Goal: Task Accomplishment & Management: Use online tool/utility

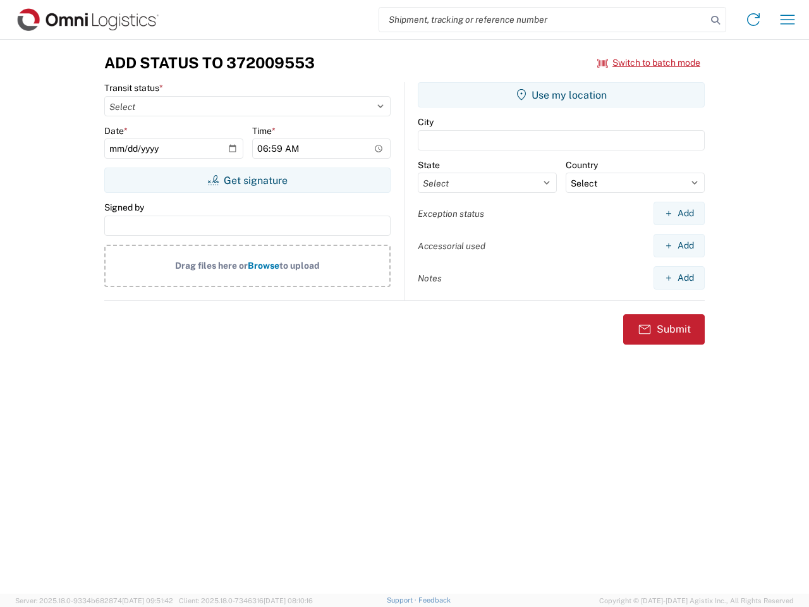
click at [543, 20] on input "search" at bounding box center [542, 20] width 327 height 24
click at [715, 20] on icon at bounding box center [715, 20] width 18 height 18
click at [753, 20] on icon at bounding box center [753, 19] width 20 height 20
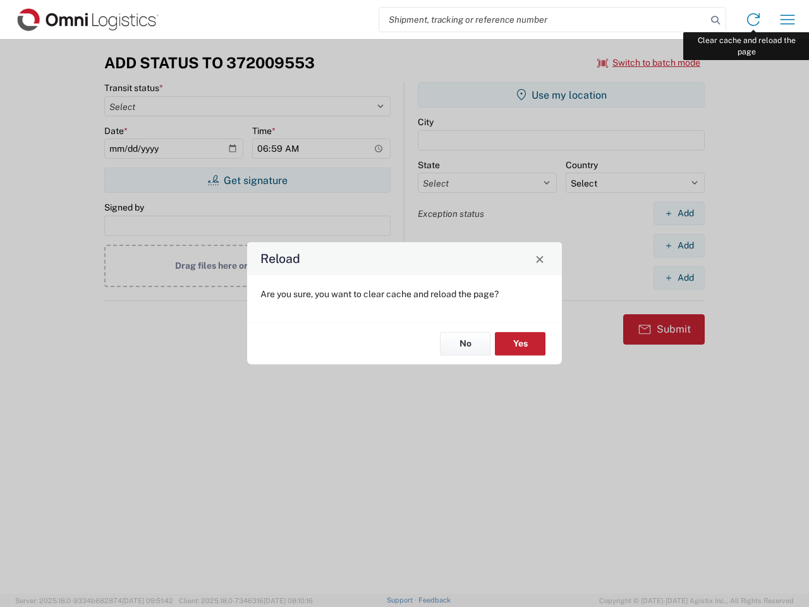
click at [787, 20] on div "Reload Are you sure, you want to clear cache and reload the page? No Yes" at bounding box center [404, 303] width 809 height 607
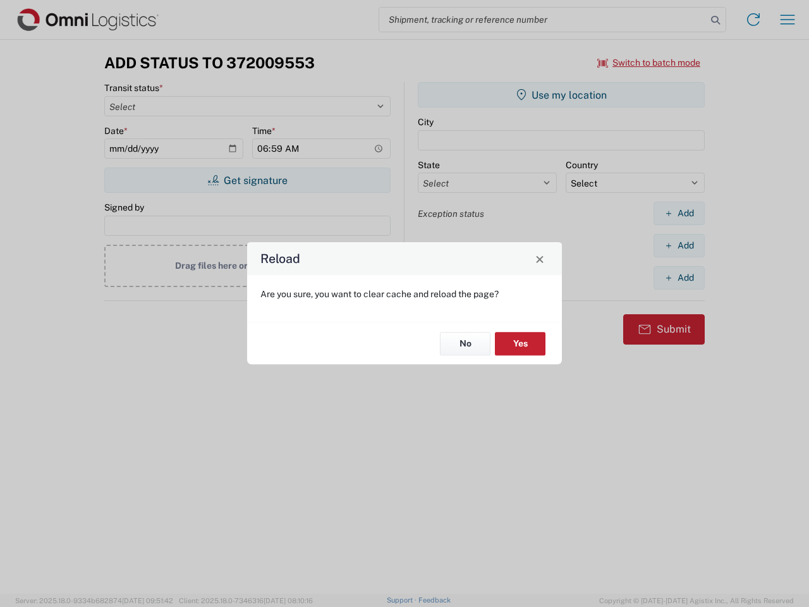
click at [649, 63] on div "Reload Are you sure, you want to clear cache and reload the page? No Yes" at bounding box center [404, 303] width 809 height 607
click at [247, 180] on div "Reload Are you sure, you want to clear cache and reload the page? No Yes" at bounding box center [404, 303] width 809 height 607
click at [561, 95] on div "Reload Are you sure, you want to clear cache and reload the page? No Yes" at bounding box center [404, 303] width 809 height 607
click at [679, 213] on div "Reload Are you sure, you want to clear cache and reload the page? No Yes" at bounding box center [404, 303] width 809 height 607
click at [679, 245] on div "Reload Are you sure, you want to clear cache and reload the page? No Yes" at bounding box center [404, 303] width 809 height 607
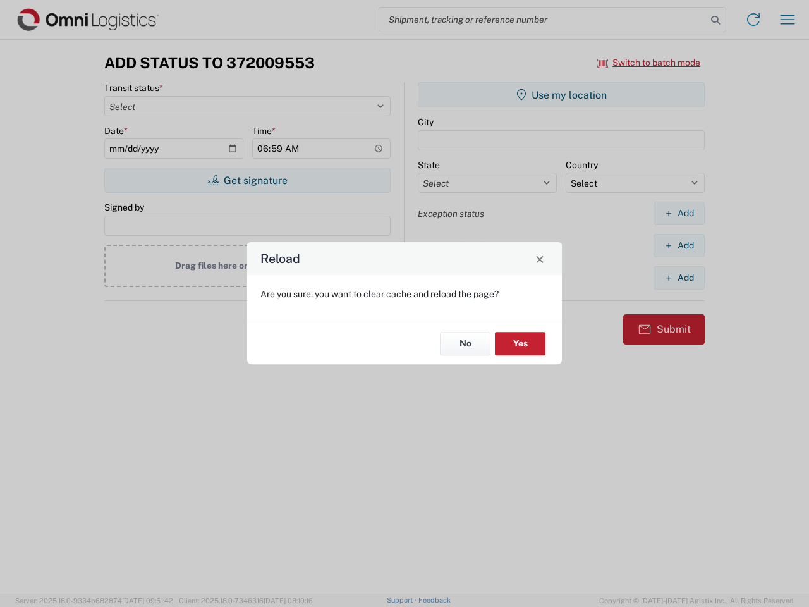
click at [679, 277] on div "Reload Are you sure, you want to clear cache and reload the page? No Yes" at bounding box center [404, 303] width 809 height 607
